Goal: Navigation & Orientation: Find specific page/section

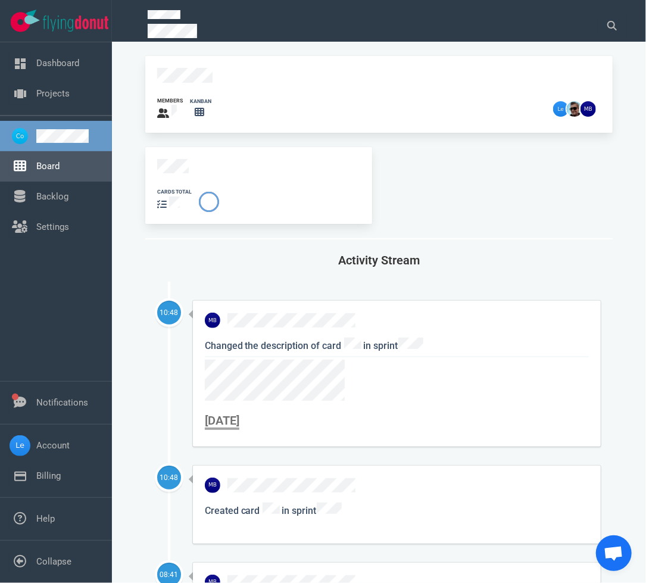
click at [56, 171] on link "Board" at bounding box center [47, 166] width 23 height 11
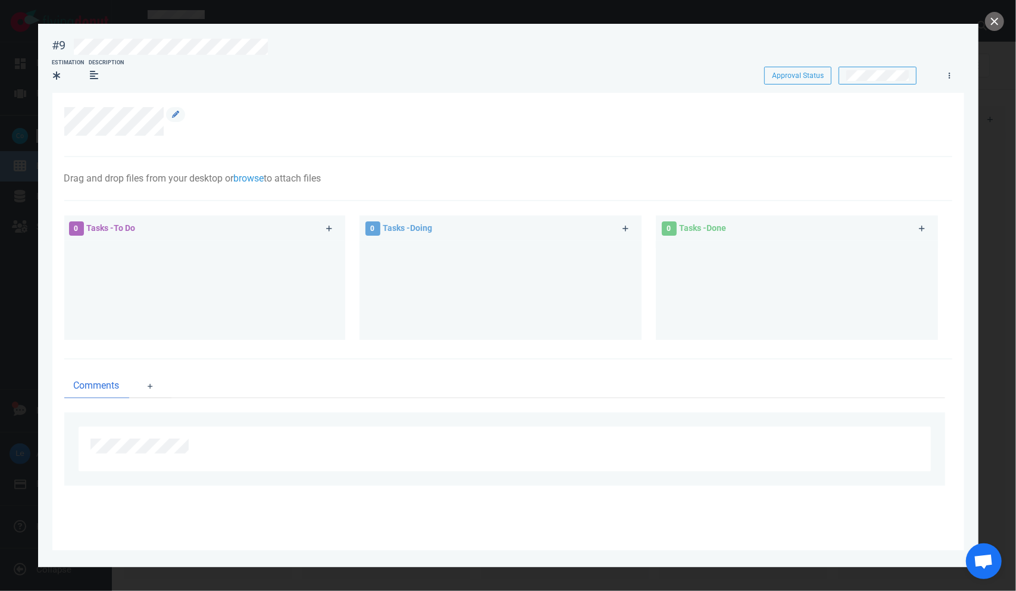
click at [67, 124] on div at bounding box center [501, 121] width 875 height 29
copy div
click at [163, 108] on section "Drag and drop files from your desktop or browse to attach files Attach Files Co…" at bounding box center [508, 322] width 912 height 458
click at [645, 16] on button "close" at bounding box center [994, 21] width 19 height 19
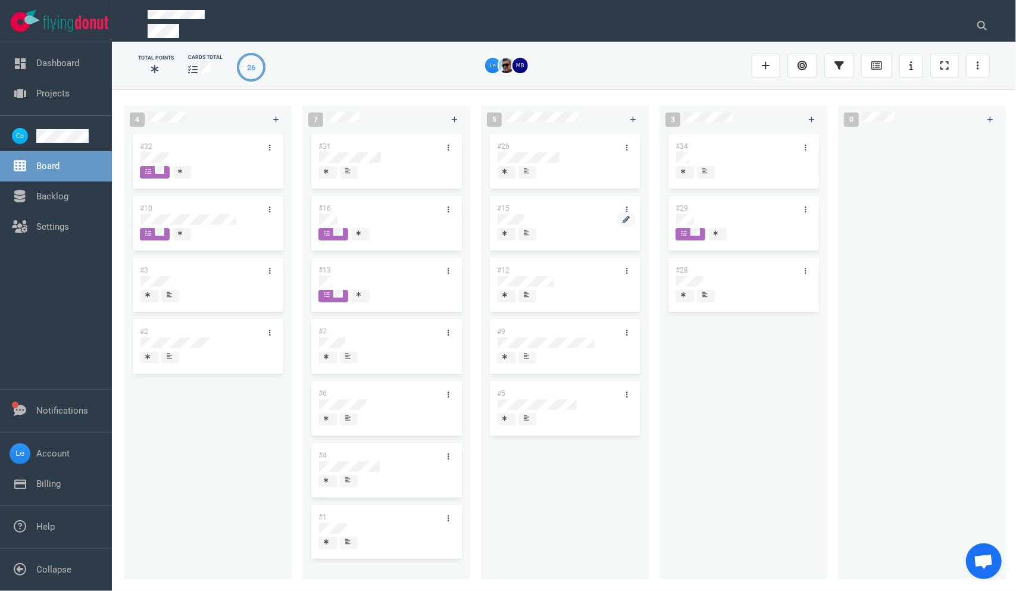
click at [511, 227] on div at bounding box center [565, 227] width 135 height 2
click at [535, 275] on div "#12" at bounding box center [553, 270] width 127 height 25
